Goal: Information Seeking & Learning: Learn about a topic

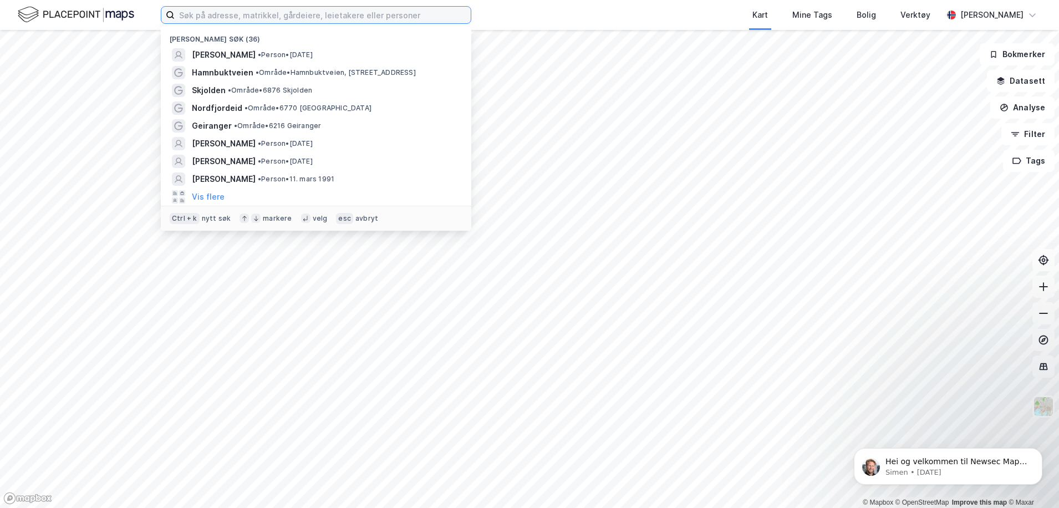
click at [225, 18] on input at bounding box center [323, 15] width 296 height 17
paste input "Sandstuveien 57"
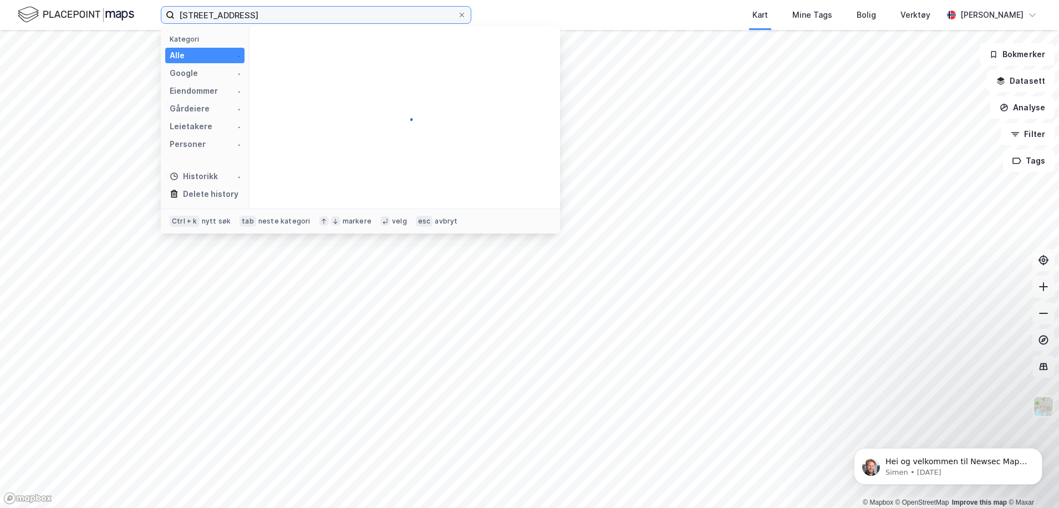
type input "Sandstuveien 57"
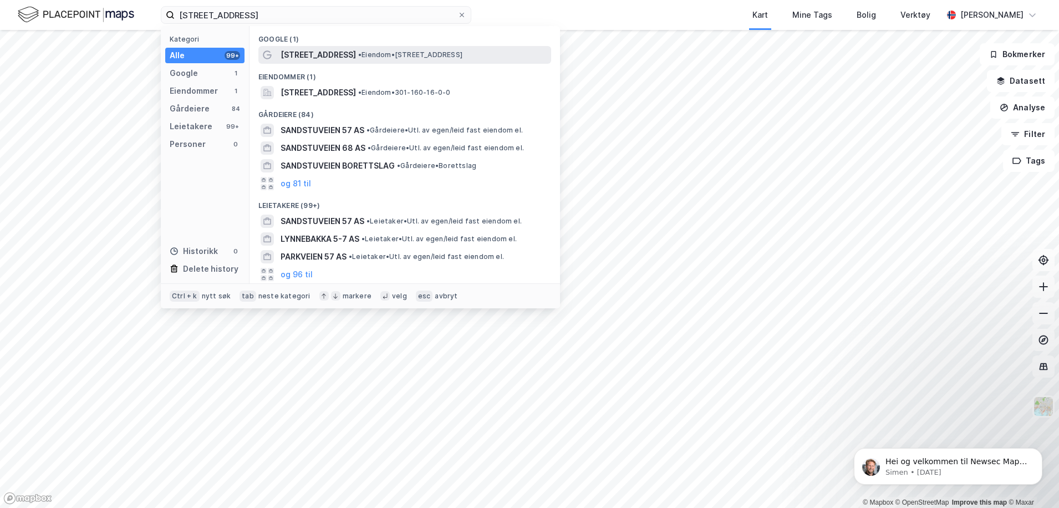
click at [405, 49] on div "Sandstuveien 57 • Eiendom • Sandstuveien 57, 1184 Oslo" at bounding box center [415, 54] width 268 height 13
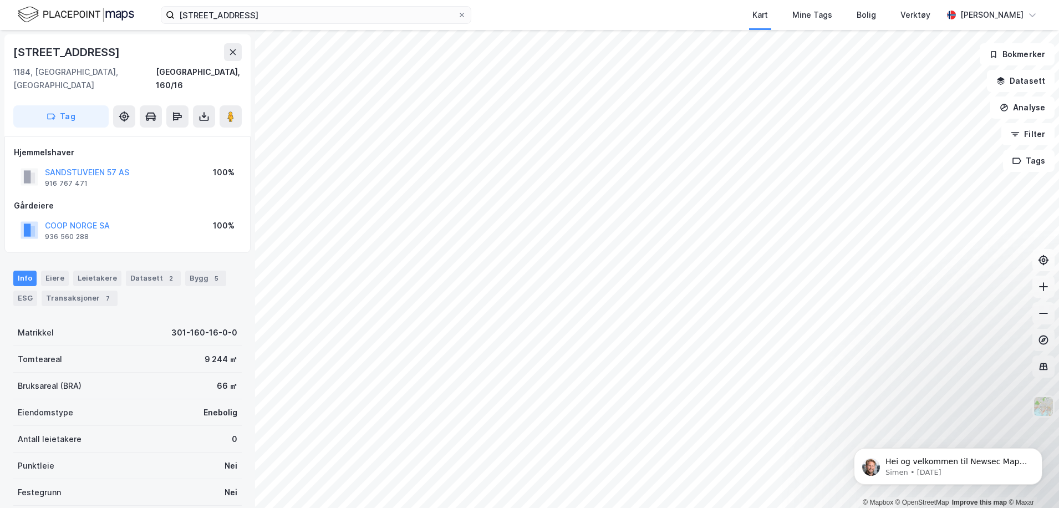
click at [100, 49] on div "Sandstuveien 57" at bounding box center [67, 52] width 109 height 18
drag, startPoint x: 102, startPoint y: 51, endPoint x: 2, endPoint y: 43, distance: 100.1
click at [2, 43] on div "Sandstuveien 57 1184, Oslo, Oslo Oslo, 160/16 Tag Hjemmelshaver SANDSTUVEIEN 57…" at bounding box center [127, 269] width 255 height 478
copy div "Sandstuveien 57"
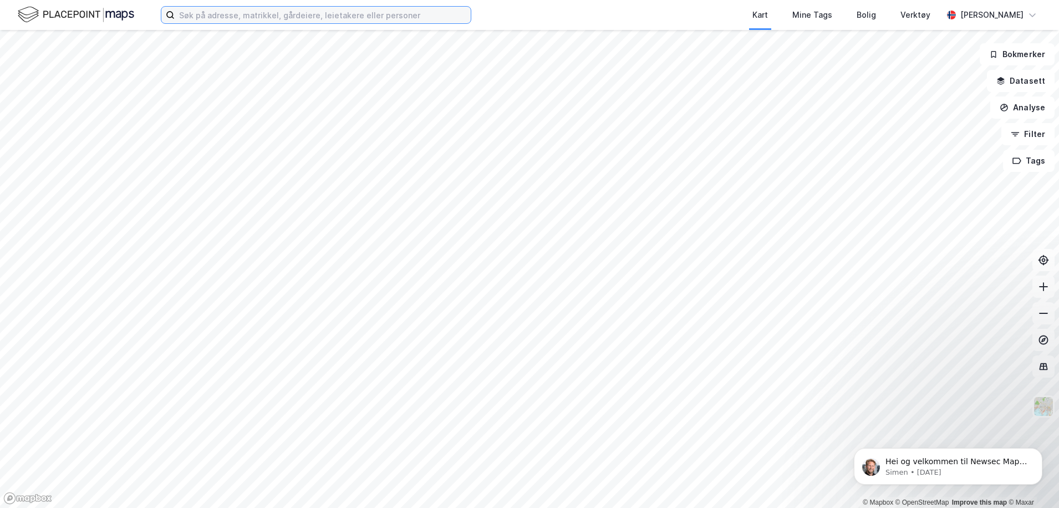
click at [219, 17] on input at bounding box center [323, 15] width 296 height 17
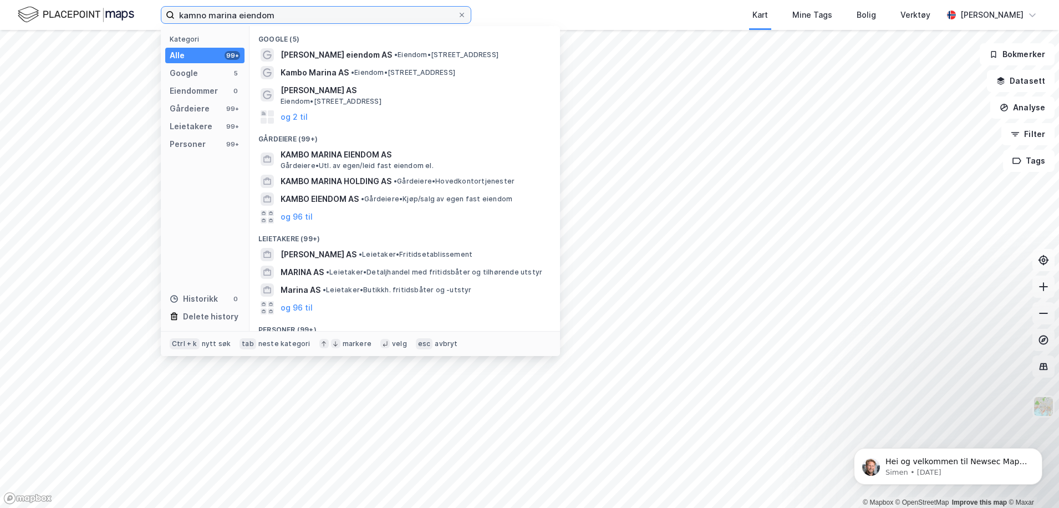
drag, startPoint x: 206, startPoint y: 14, endPoint x: 220, endPoint y: 32, distance: 22.6
click at [207, 15] on input "kamno marina eiendom" at bounding box center [316, 15] width 283 height 17
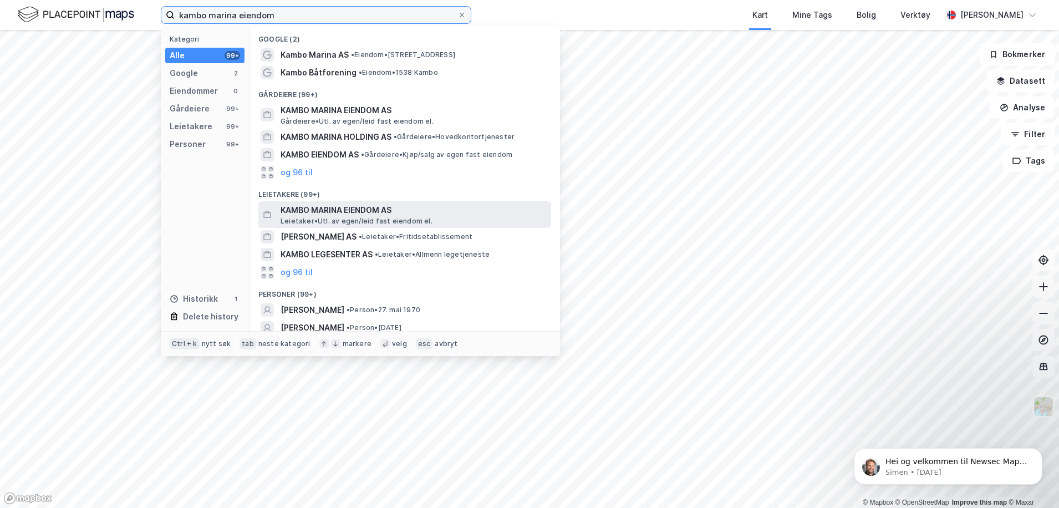
type input "kambo marina eiendom"
click at [334, 214] on span "KAMBO MARINA EIENDOM AS" at bounding box center [414, 210] width 266 height 13
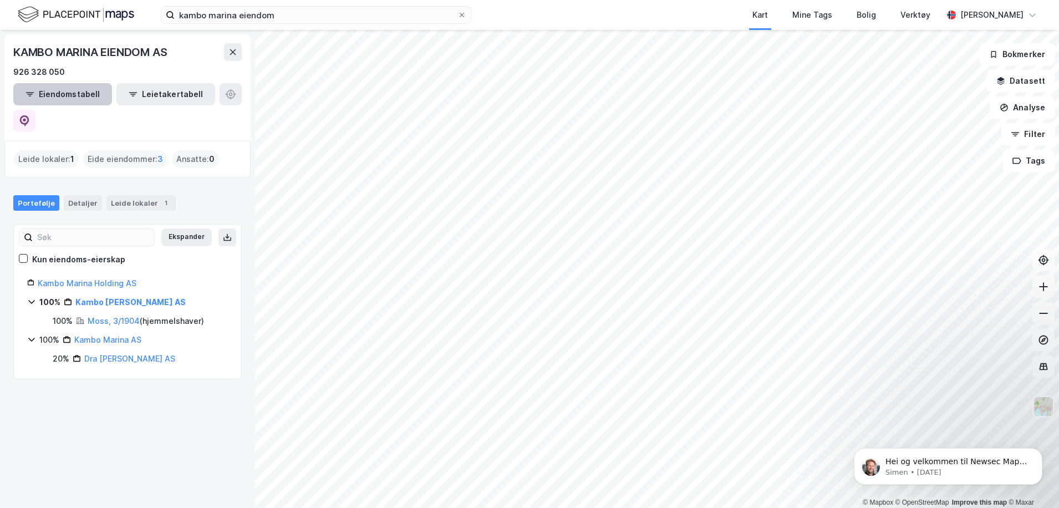
click at [73, 98] on button "Eiendomstabell" at bounding box center [62, 94] width 99 height 22
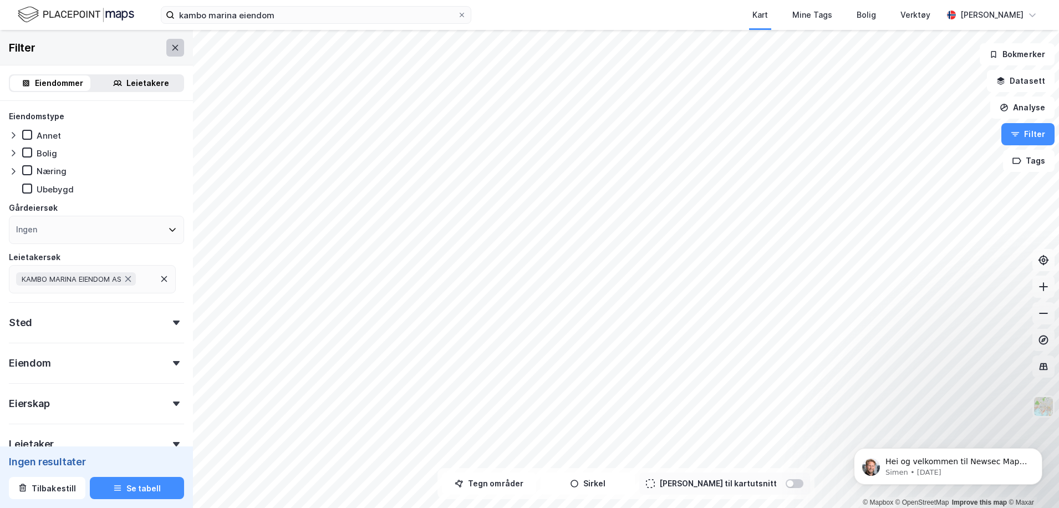
click at [172, 49] on button at bounding box center [175, 48] width 18 height 18
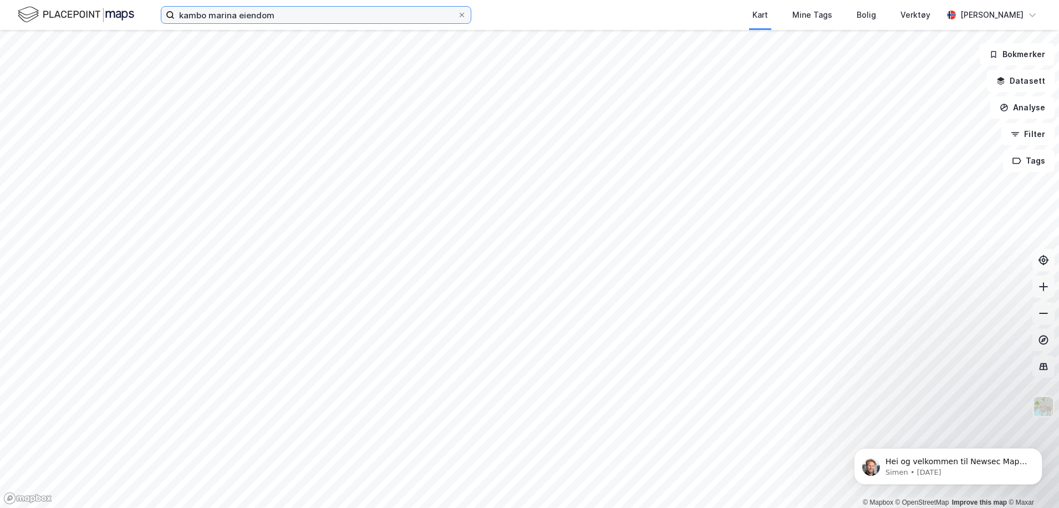
click at [291, 19] on input "kambo marina eiendom" at bounding box center [316, 15] width 283 height 17
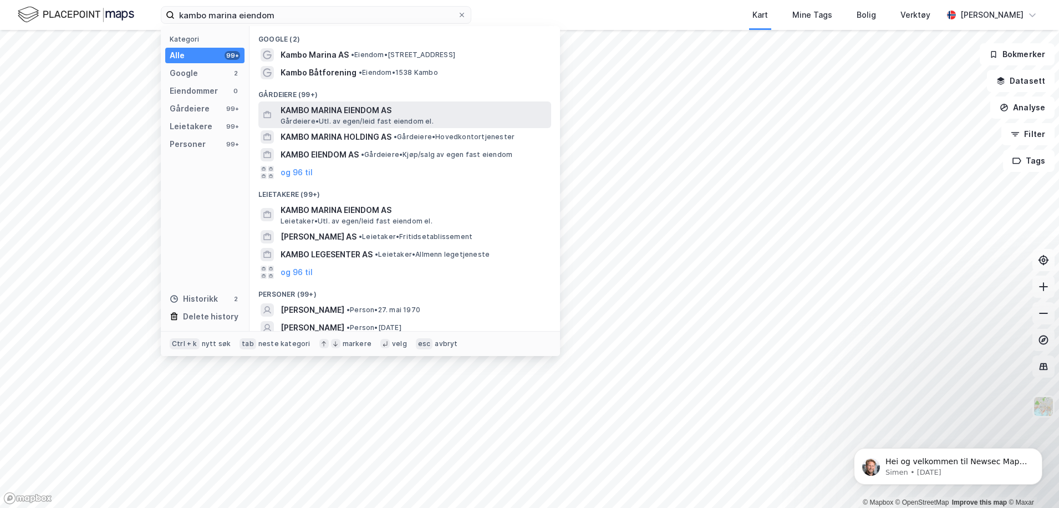
click at [303, 118] on span "Gårdeiere • Utl. av egen/leid fast eiendom el." at bounding box center [357, 121] width 153 height 9
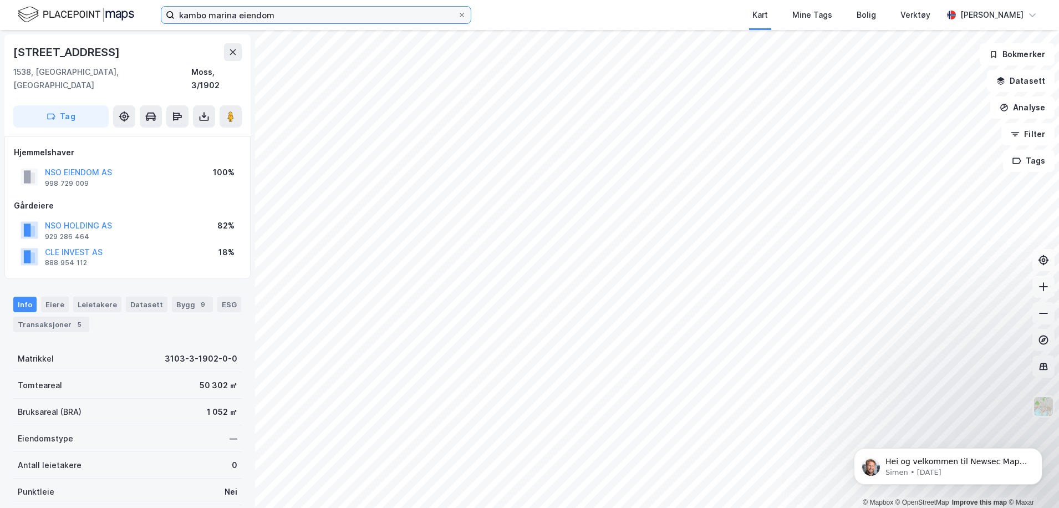
click at [290, 15] on input "kambo marina eiendom" at bounding box center [316, 15] width 283 height 17
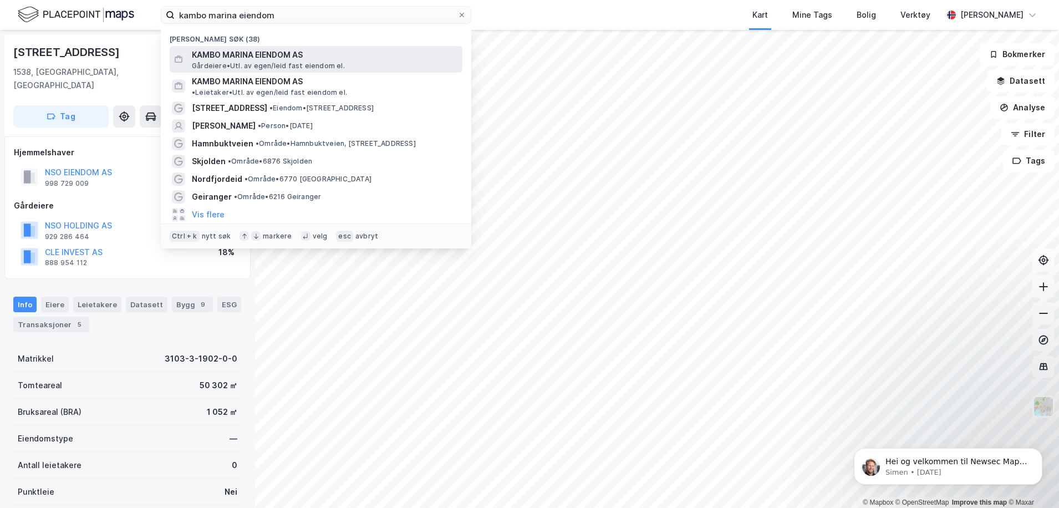
click at [266, 58] on span "KAMBO MARINA EIENDOM AS" at bounding box center [325, 54] width 266 height 13
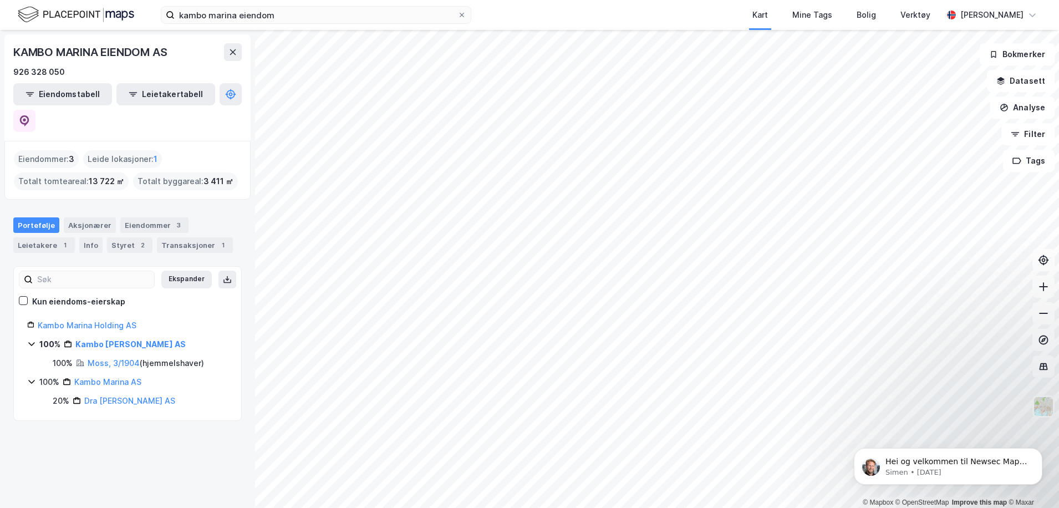
click at [213, 150] on div "© Mapbox © OpenStreetMap Improve this map © Maxar KAMBO MARINA EIENDOM AS 926 3…" at bounding box center [529, 269] width 1059 height 478
